Goal: Task Accomplishment & Management: Use online tool/utility

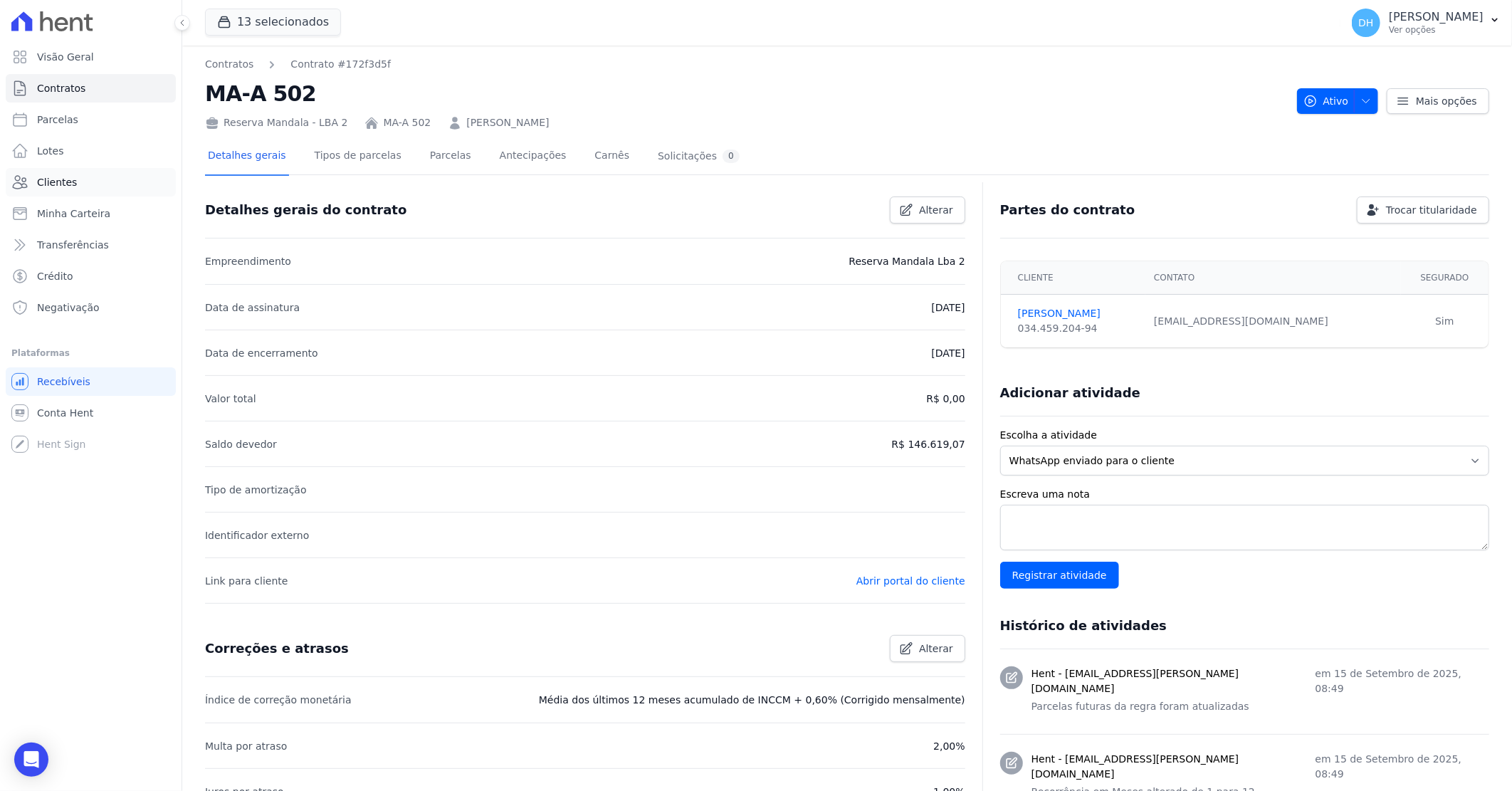
click at [64, 179] on span "Clientes" at bounding box center [57, 182] width 40 height 14
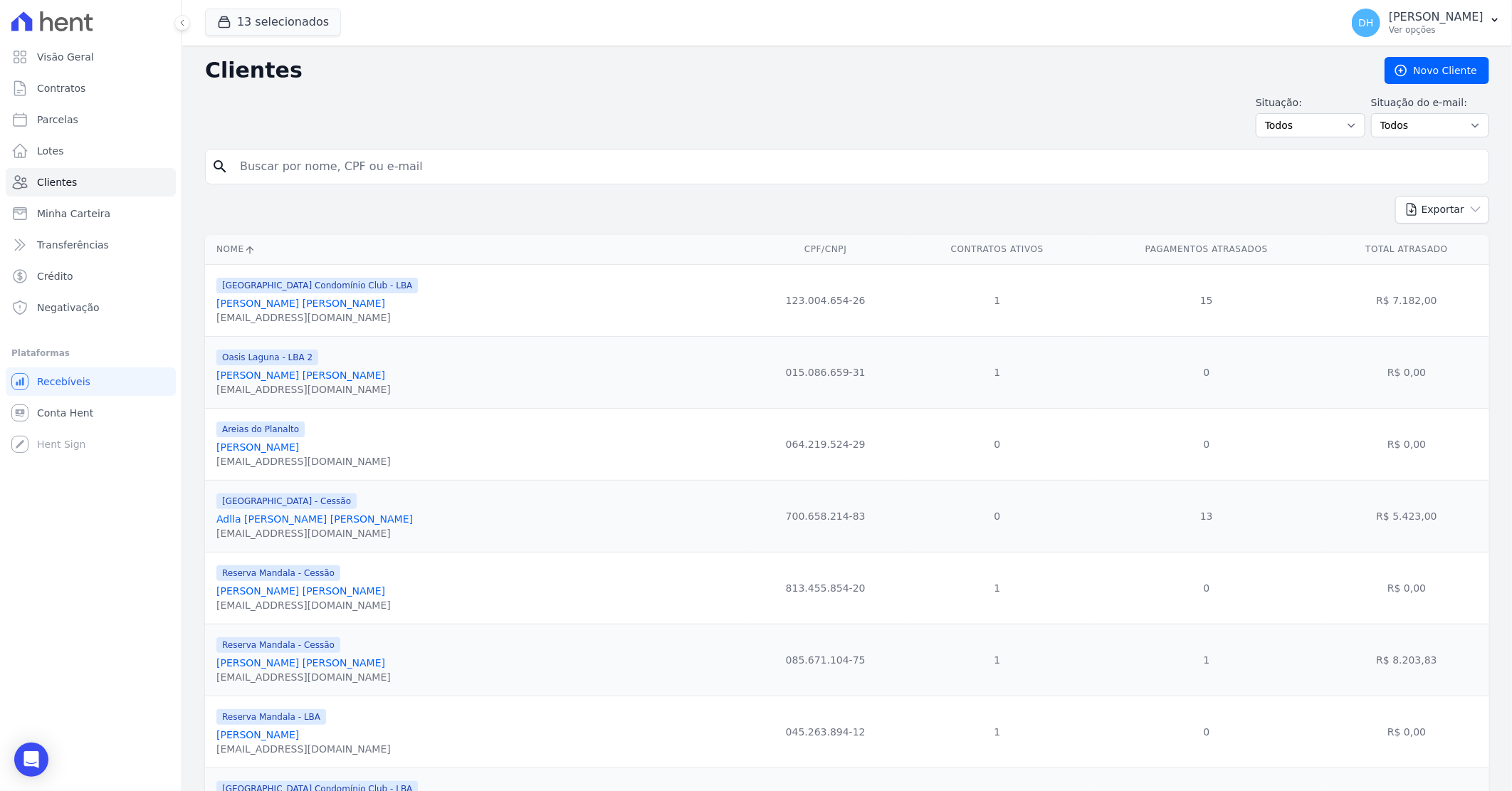
click at [286, 164] on input "search" at bounding box center [857, 166] width 1252 height 28
type input "emmanoel"
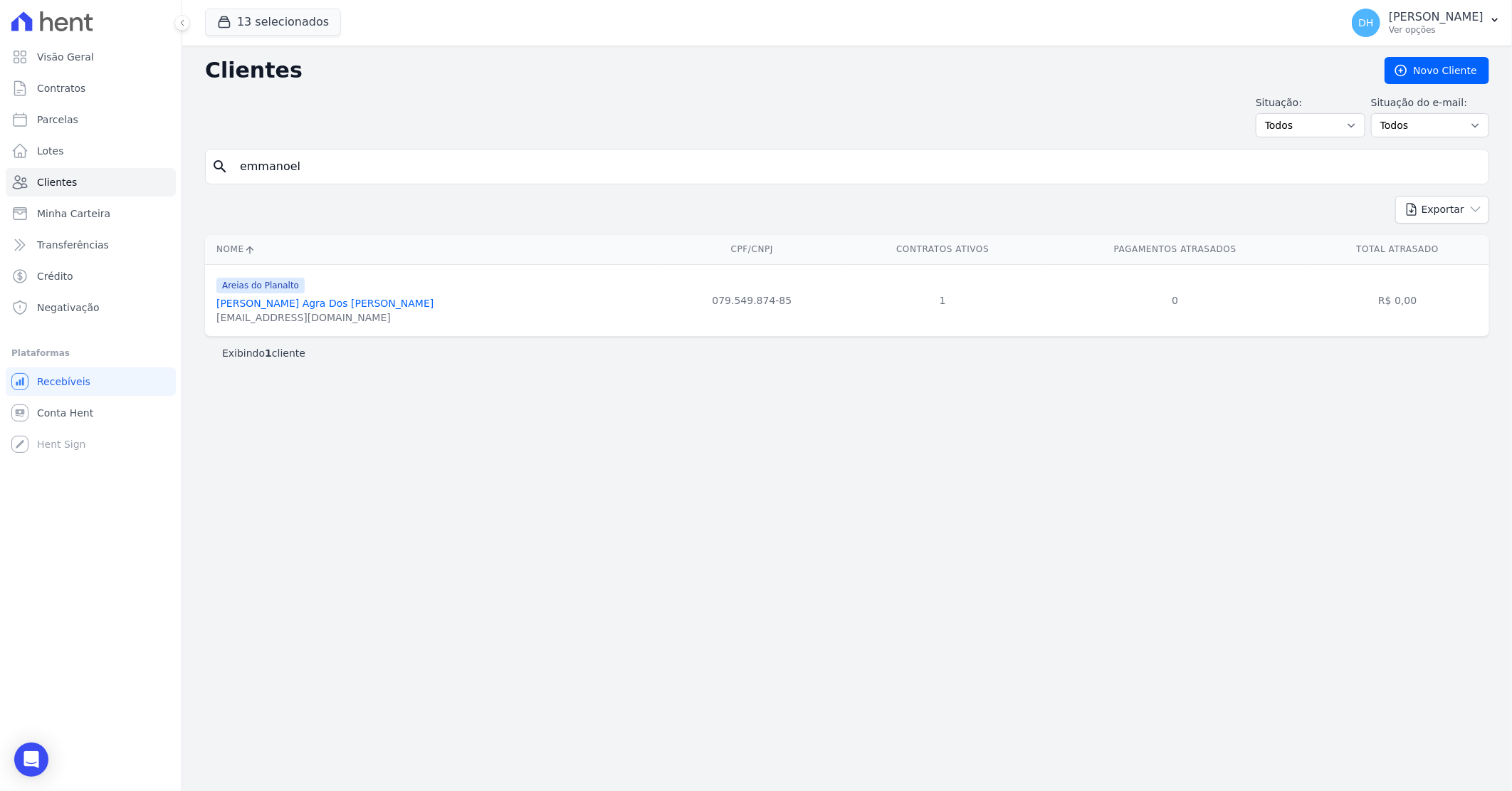
click at [311, 303] on link "[PERSON_NAME] Agra Dos [PERSON_NAME]" at bounding box center [324, 303] width 217 height 11
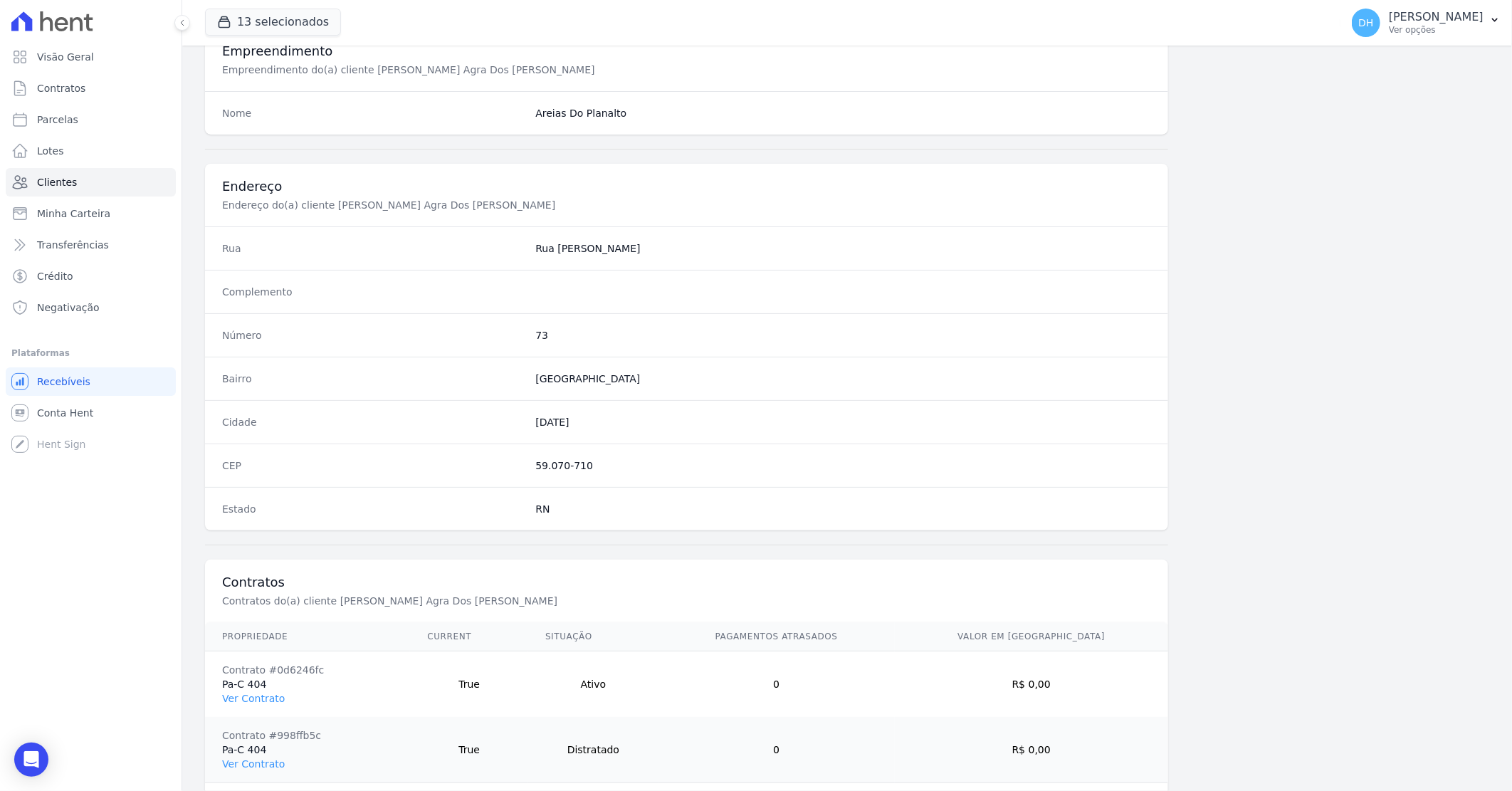
scroll to position [608, 0]
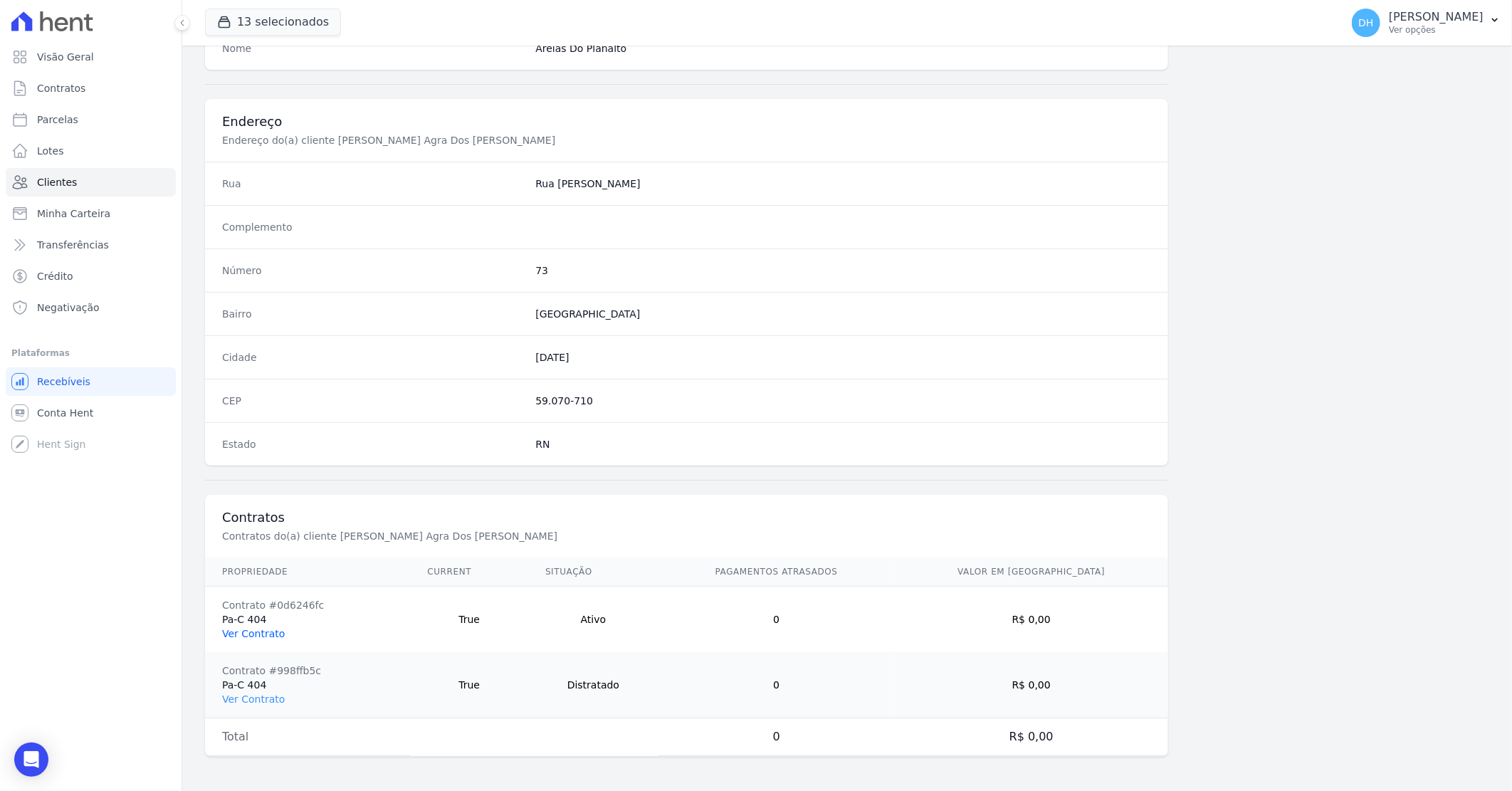
click at [272, 635] on link "Ver Contrato" at bounding box center [254, 633] width 63 height 11
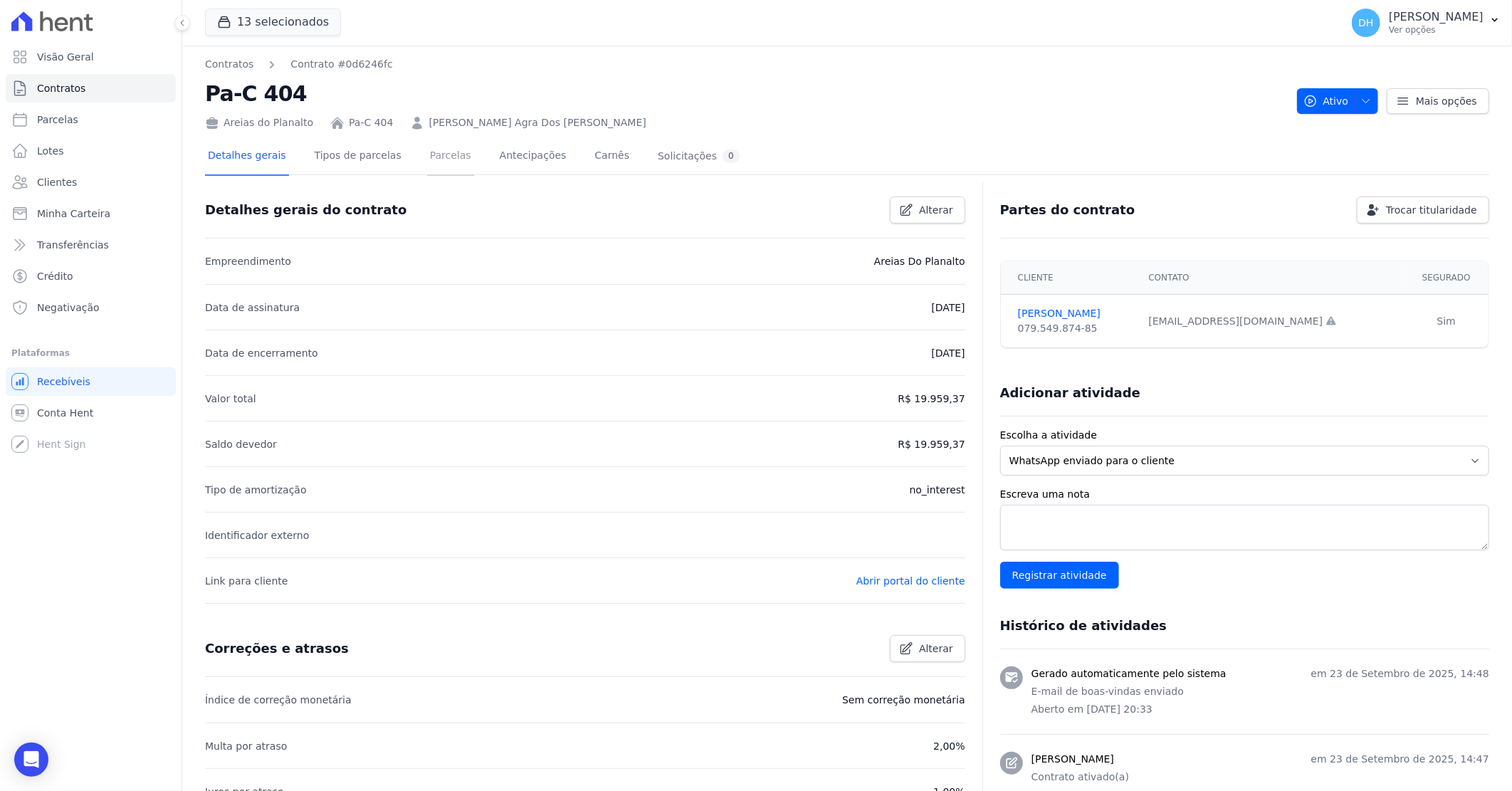
click at [432, 164] on link "Parcelas" at bounding box center [450, 156] width 47 height 37
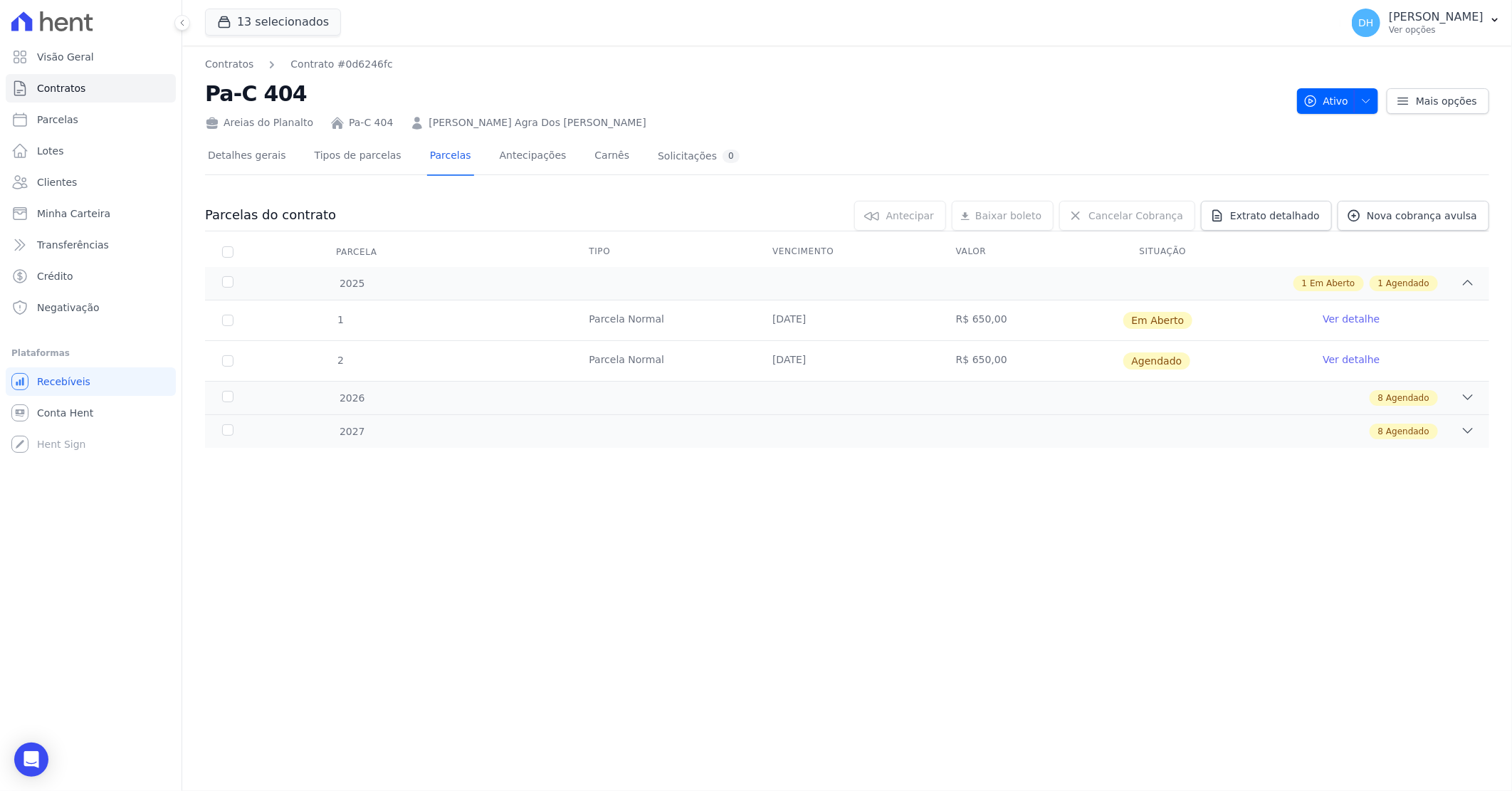
click at [1340, 318] on link "Ver detalhe" at bounding box center [1351, 318] width 57 height 14
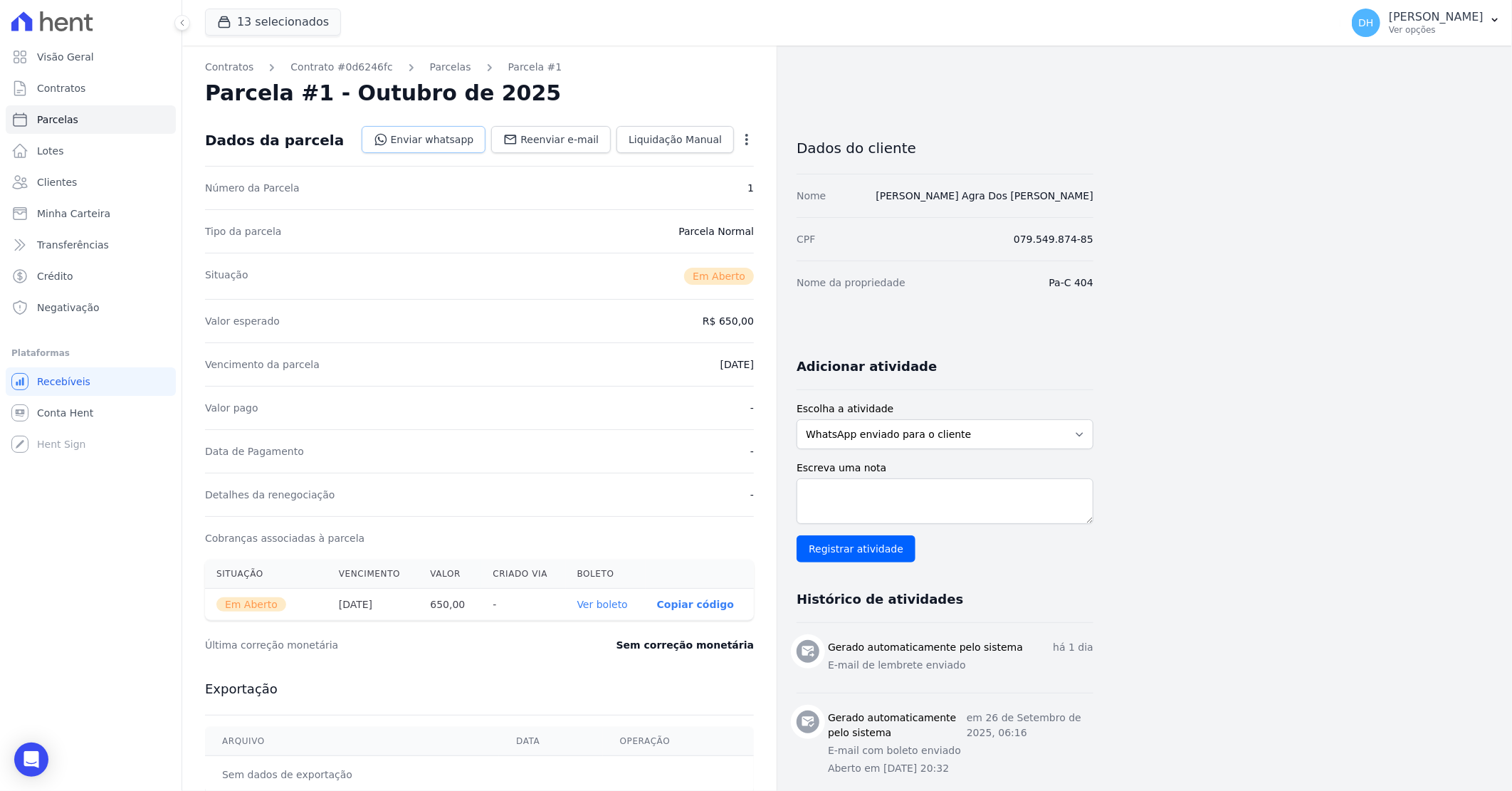
click at [436, 136] on link "Enviar whatsapp" at bounding box center [424, 139] width 124 height 27
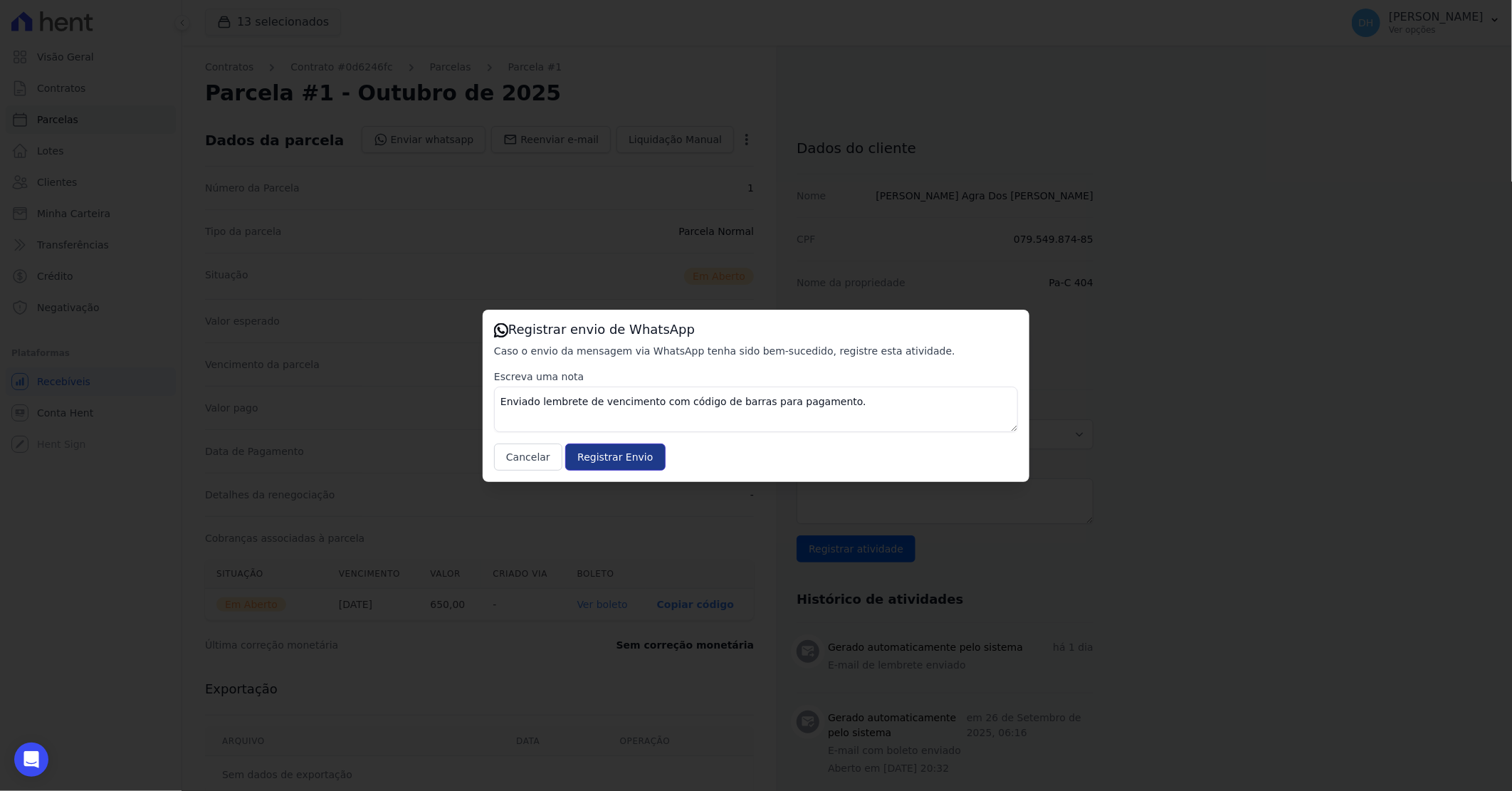
click at [591, 459] on input "Registrar Envio" at bounding box center [614, 457] width 100 height 27
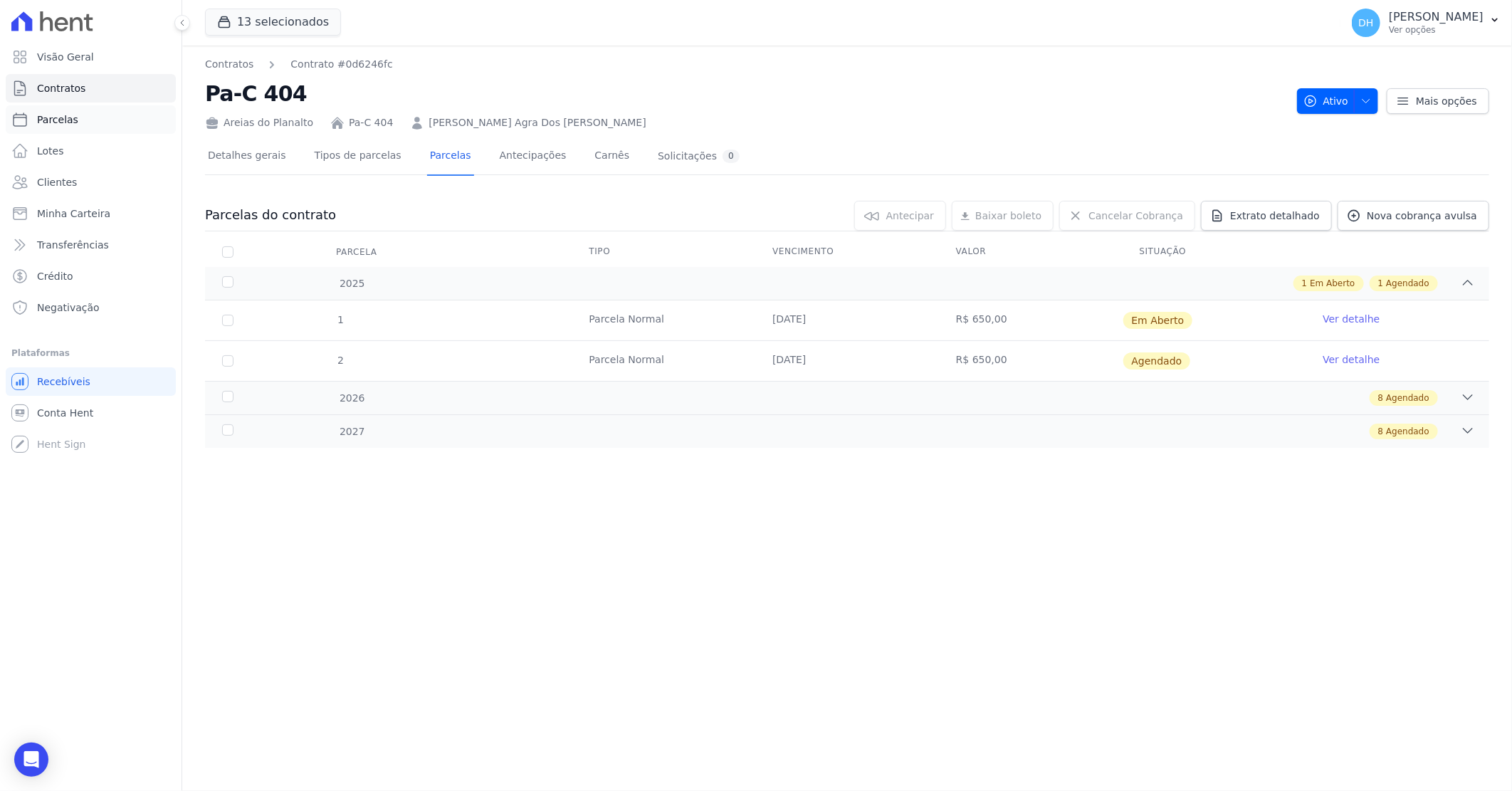
click at [83, 118] on link "Parcelas" at bounding box center [91, 119] width 170 height 28
select select
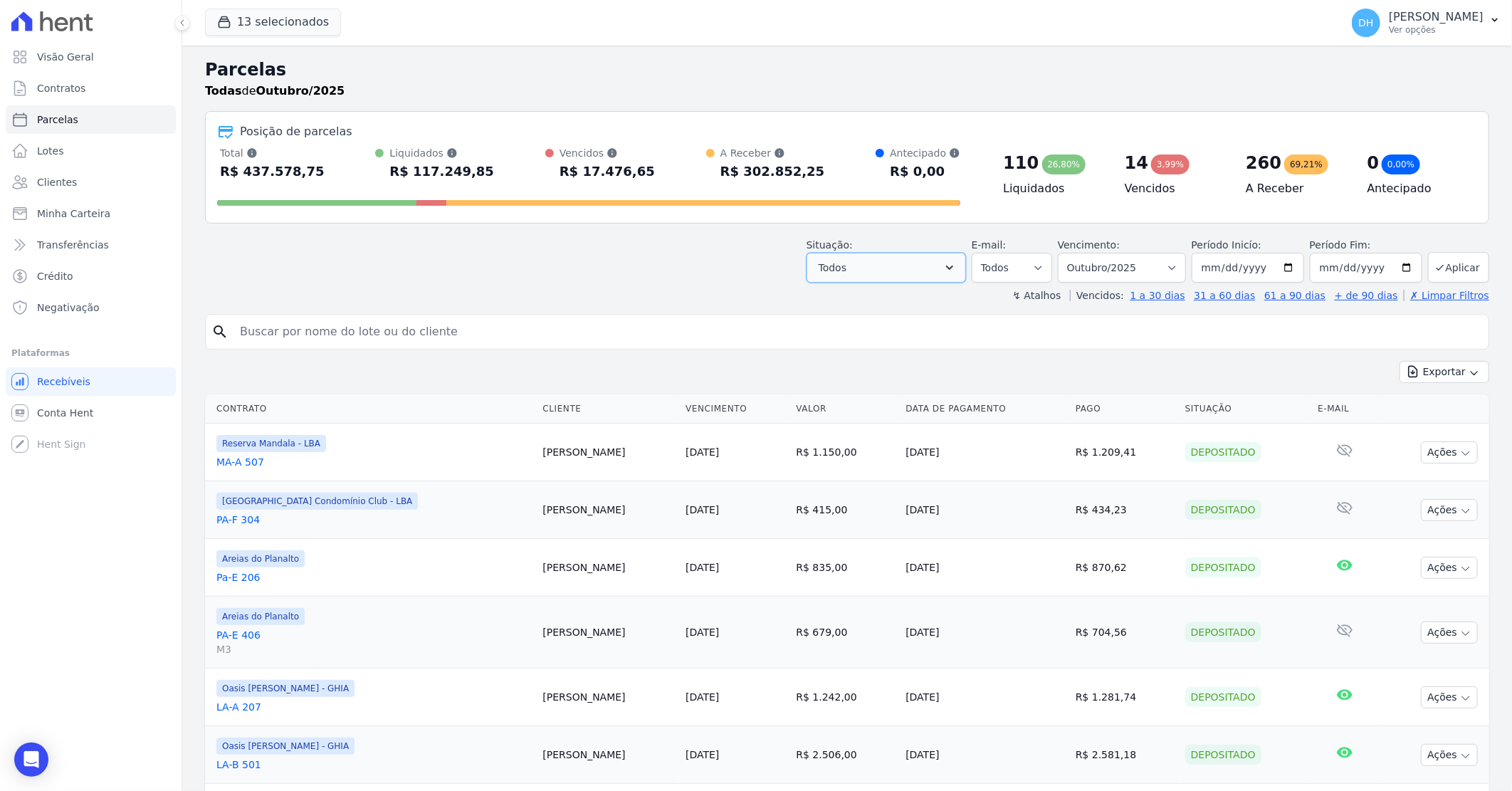
click at [957, 272] on icon "button" at bounding box center [950, 267] width 14 height 14
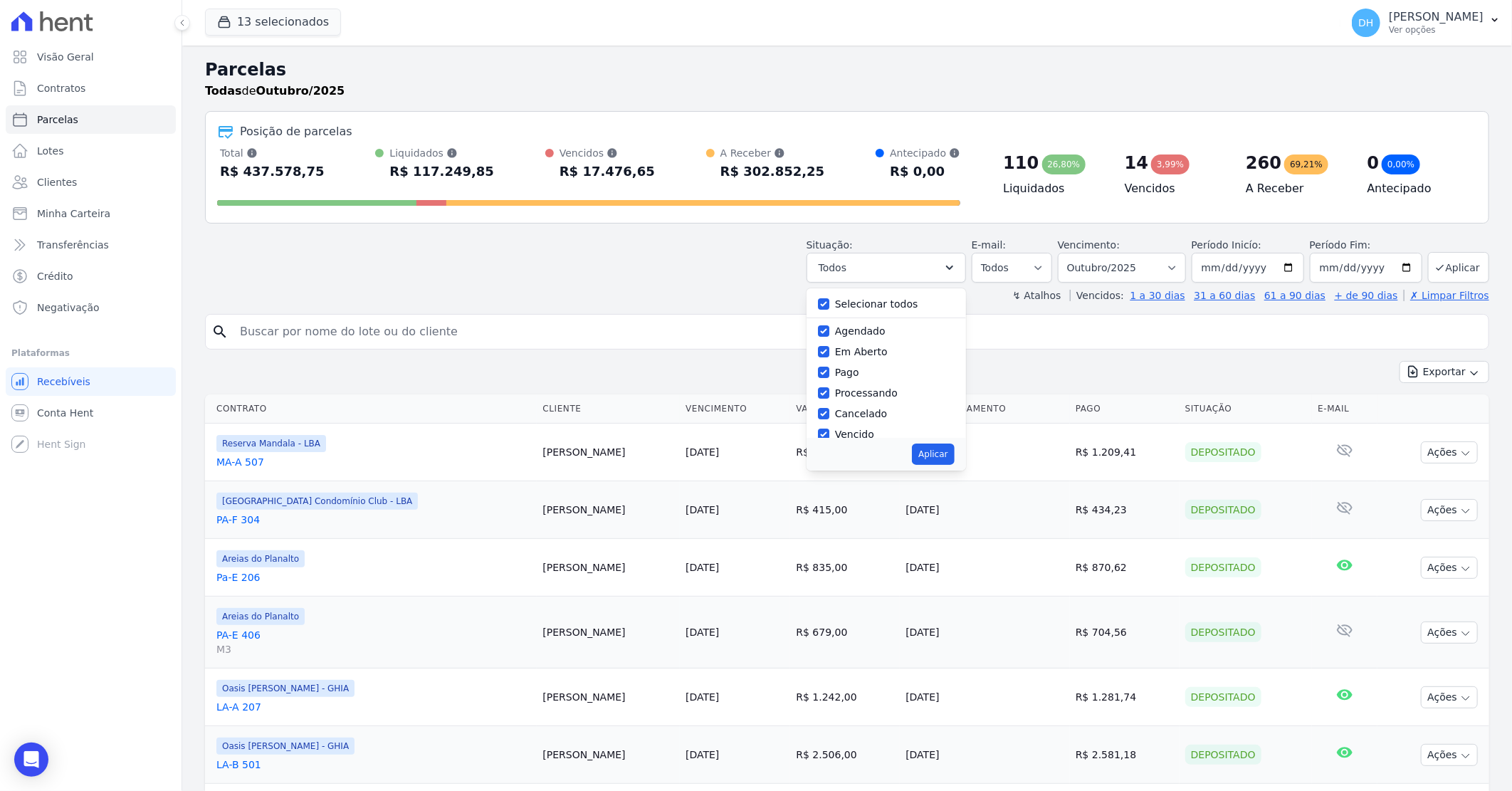
click at [851, 303] on label "Selecionar todos" at bounding box center [876, 304] width 83 height 11
click at [830, 303] on input "Selecionar todos" at bounding box center [823, 304] width 11 height 11
checkbox input "false"
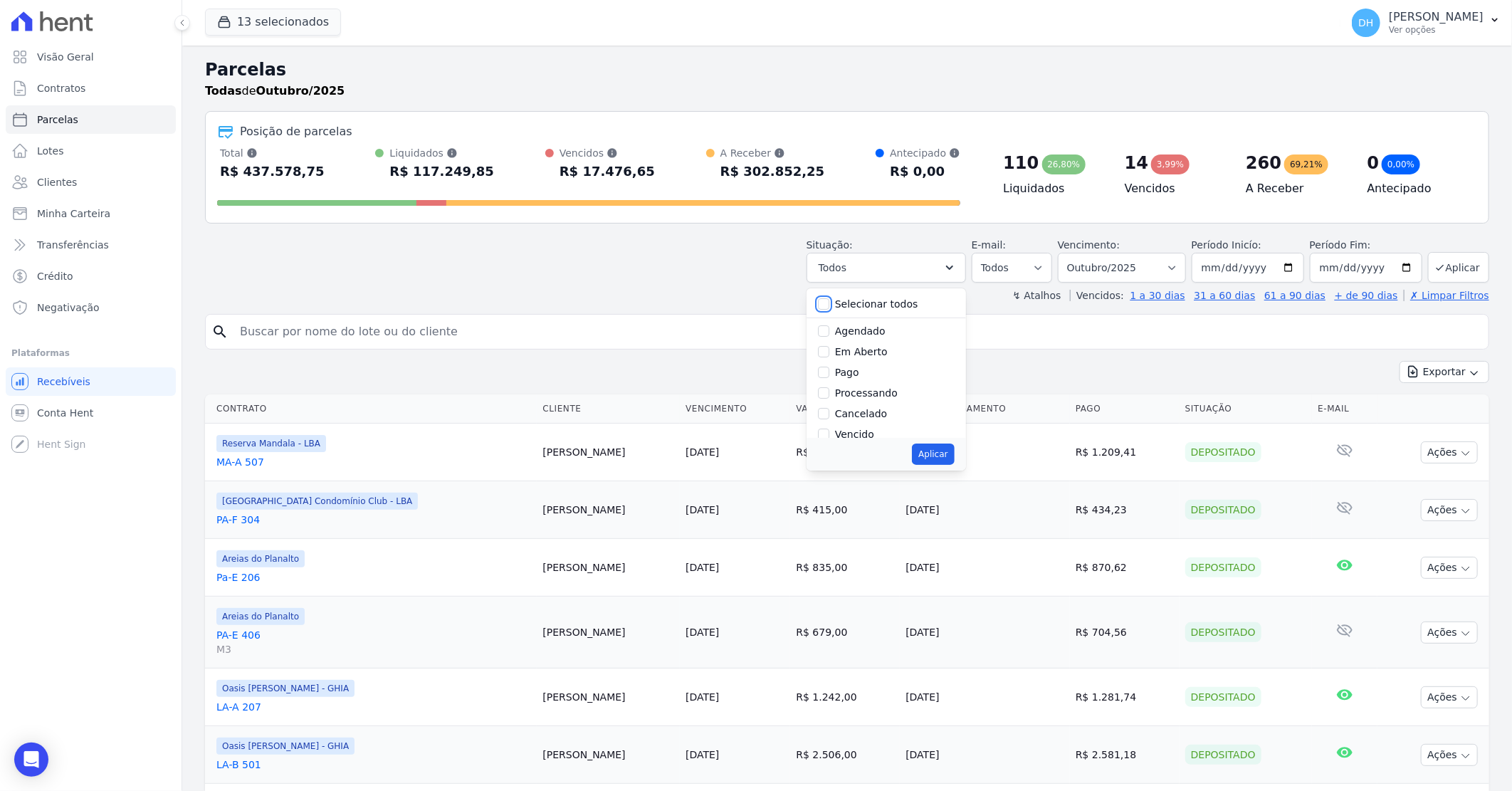
checkbox input "false"
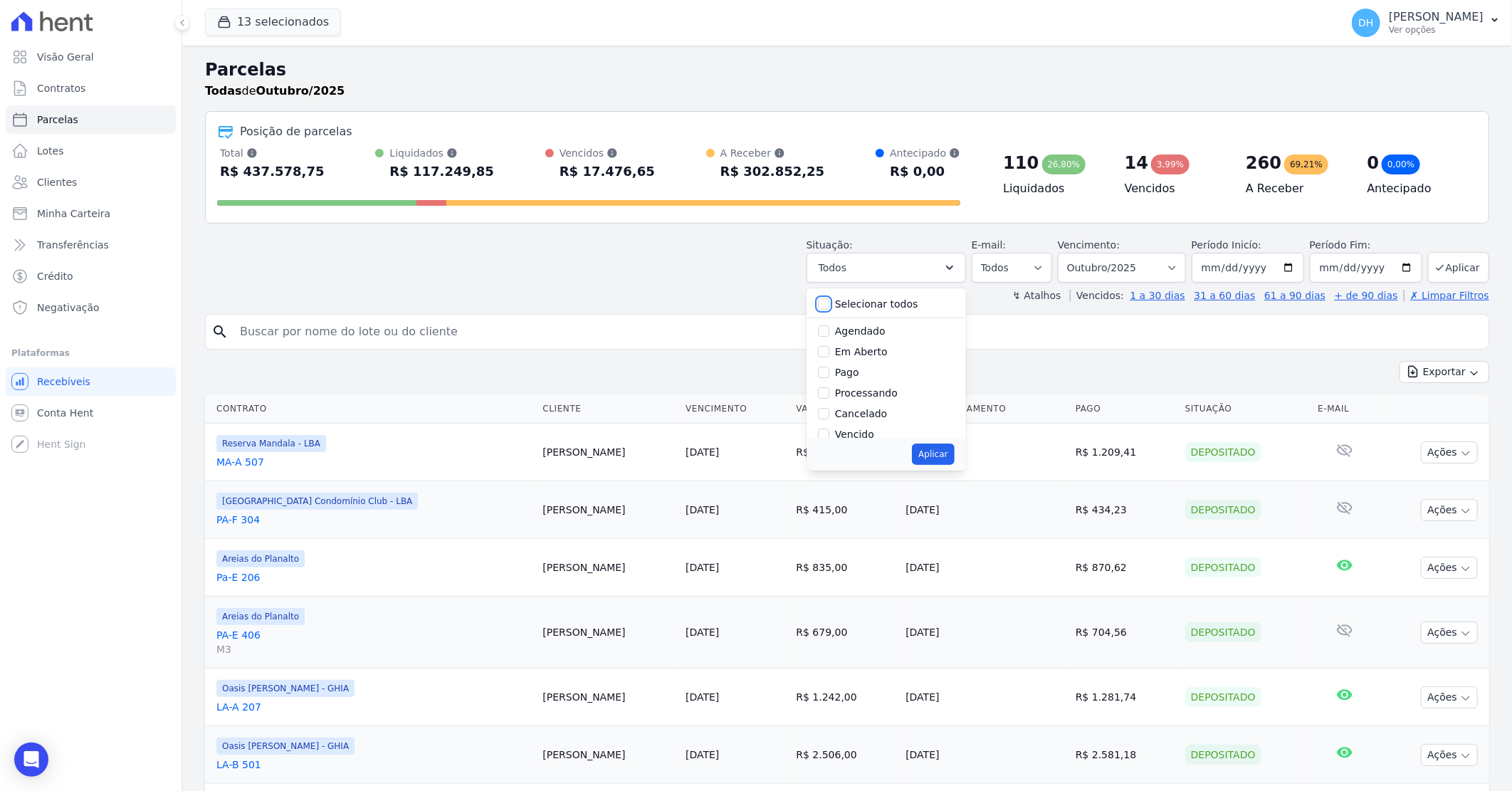
checkbox input "false"
click at [830, 327] on input "Agendado" at bounding box center [823, 330] width 11 height 11
checkbox input "true"
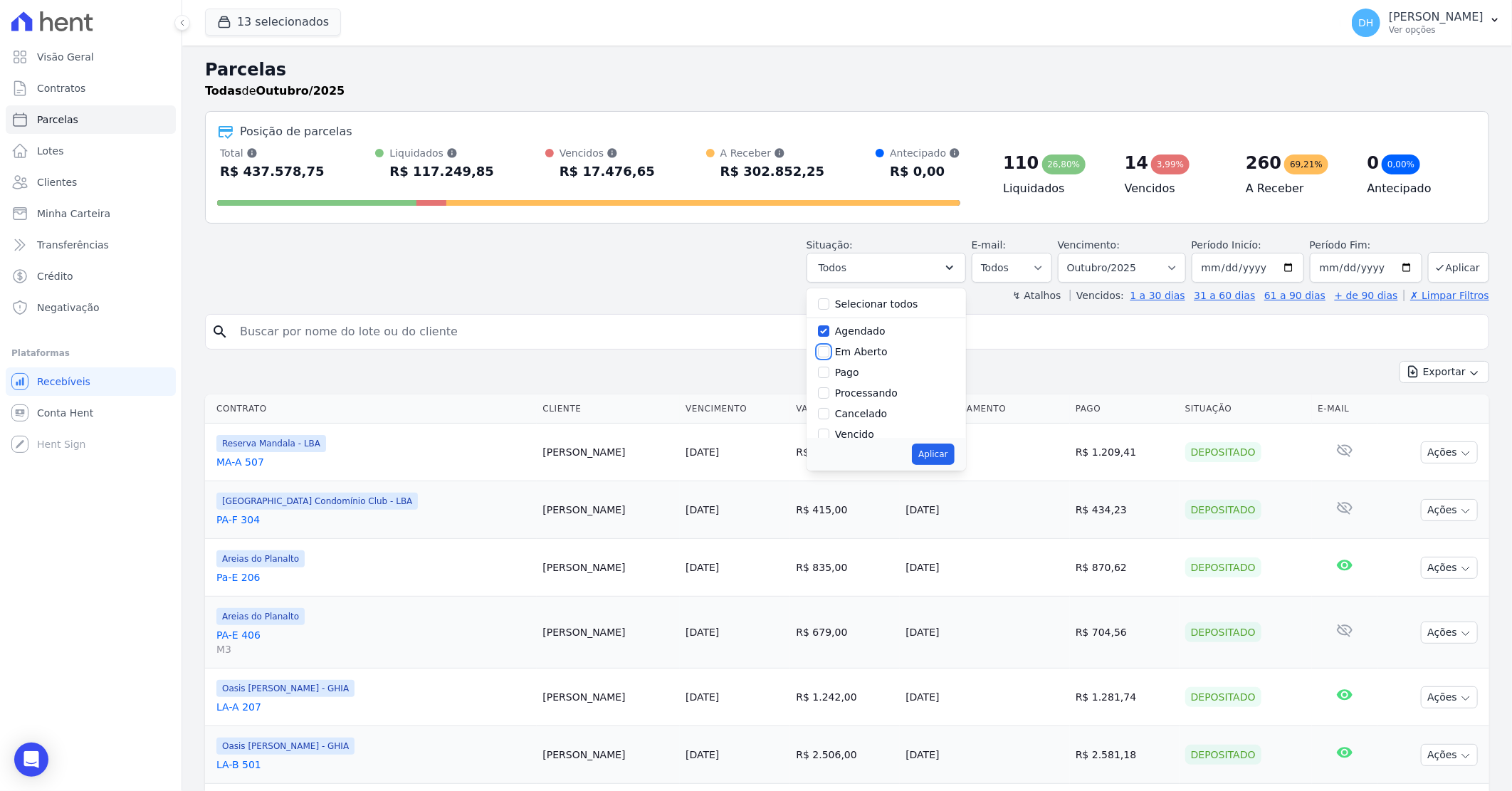
click at [830, 350] on input "Em Aberto" at bounding box center [823, 351] width 11 height 11
checkbox input "true"
click at [939, 454] on button "Aplicar" at bounding box center [933, 453] width 42 height 21
select select "scheduled"
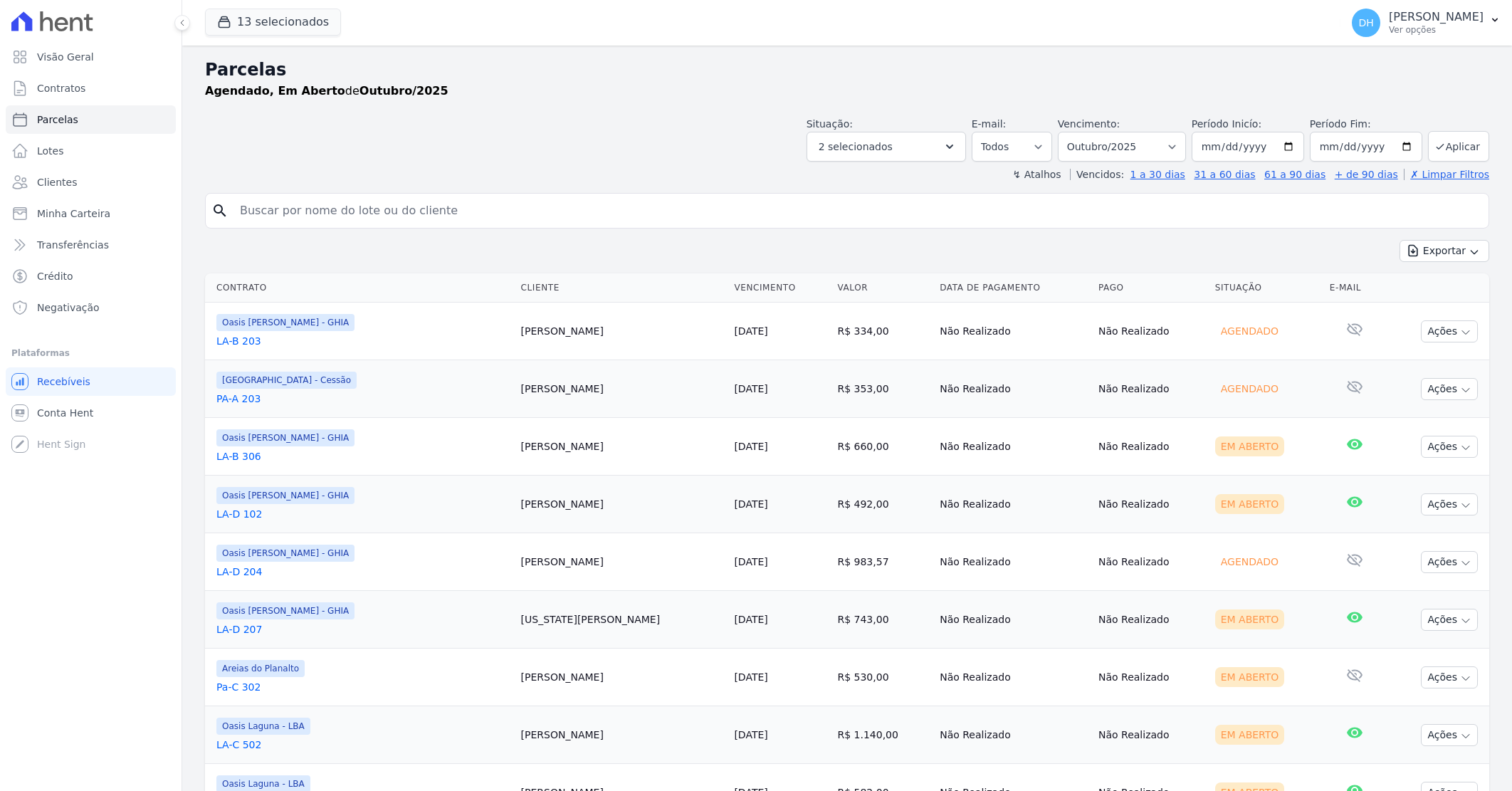
select select
click at [1284, 140] on input "[DATE]" at bounding box center [1248, 146] width 112 height 30
type input "[DATE]"
click at [1395, 145] on input "[DATE]" at bounding box center [1366, 146] width 112 height 30
type input "[DATE]"
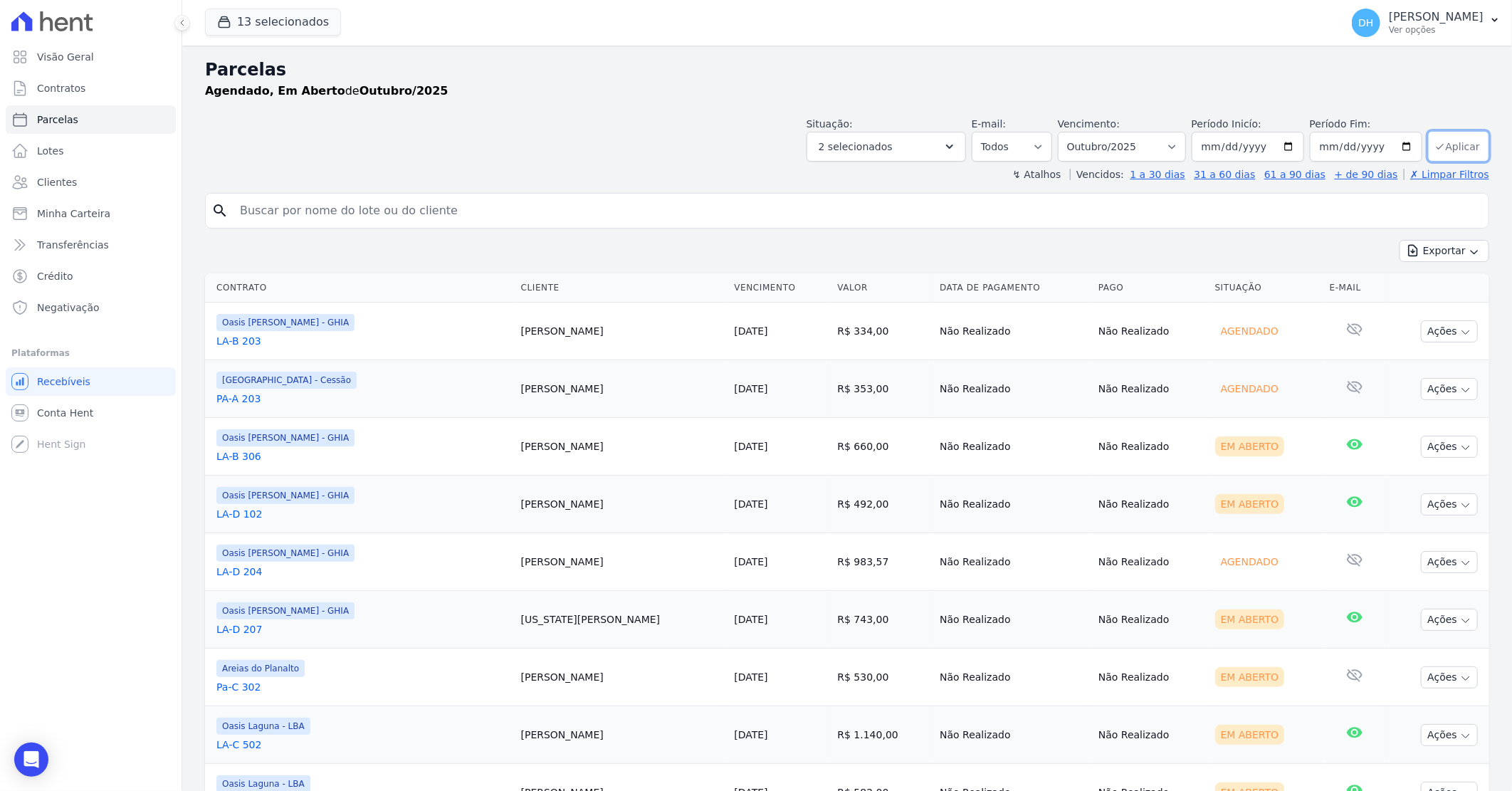
click at [1441, 139] on button "Aplicar" at bounding box center [1458, 146] width 61 height 31
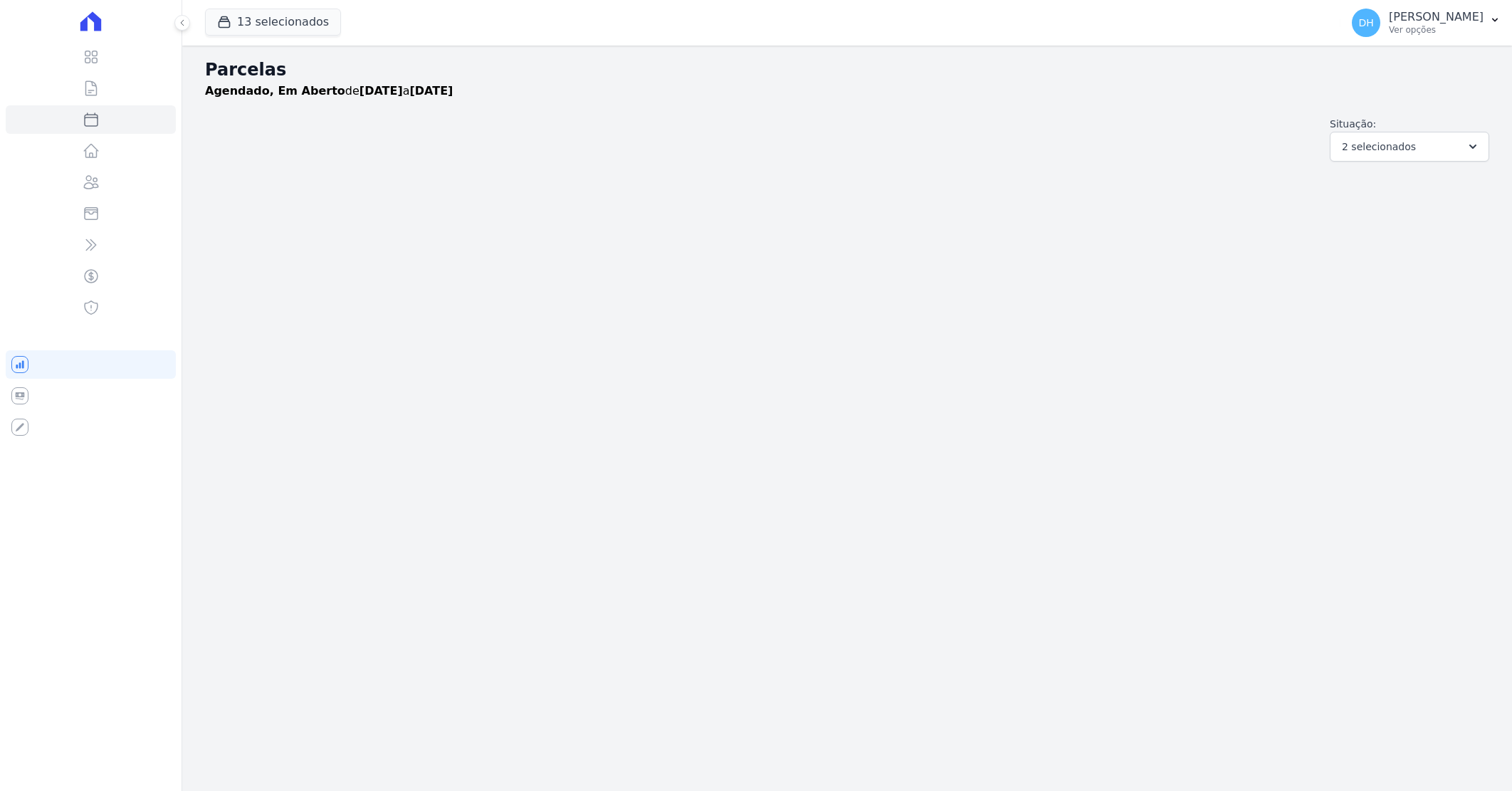
select select
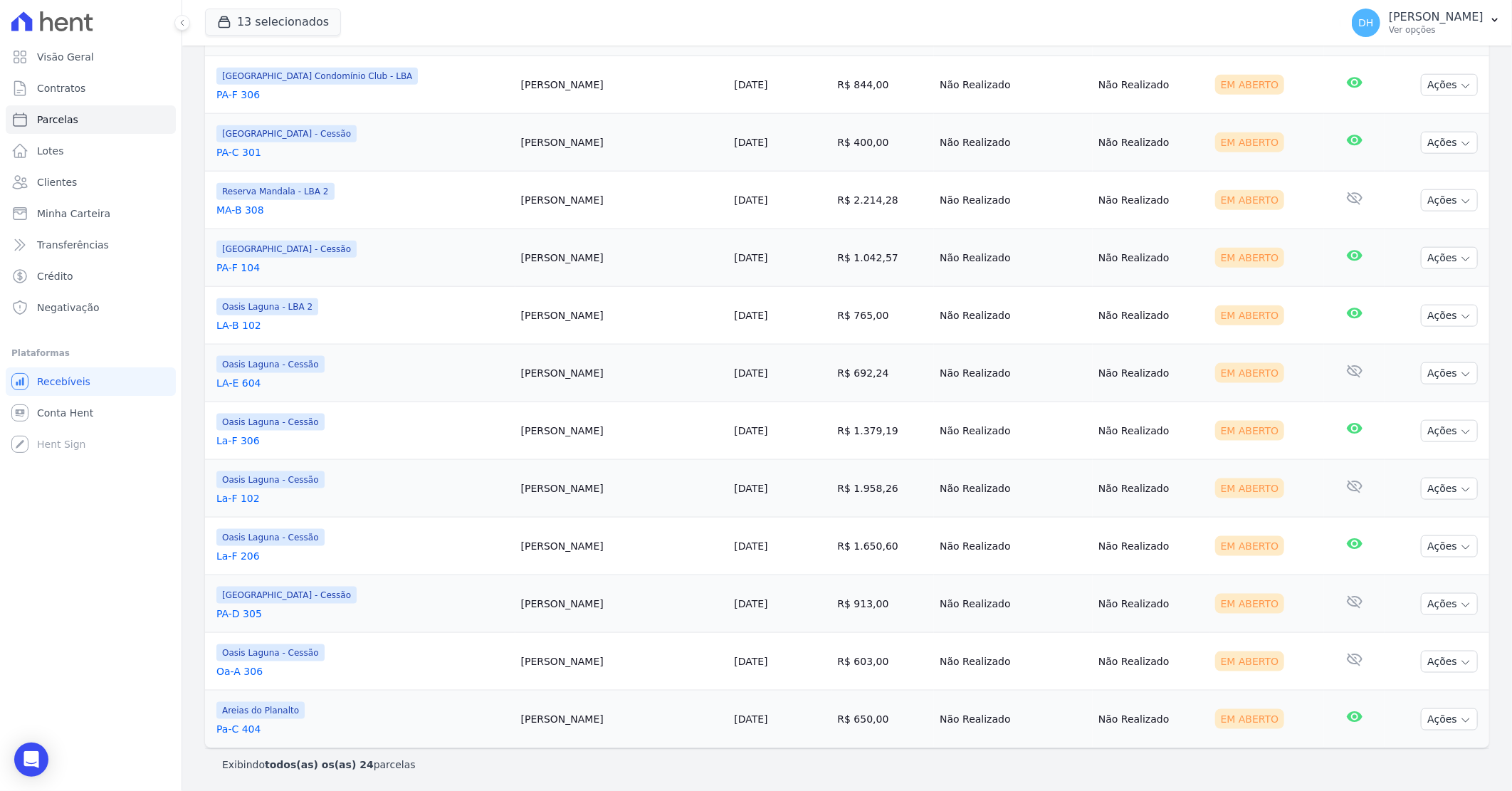
scroll to position [982, 0]
